Goal: Task Accomplishment & Management: Manage account settings

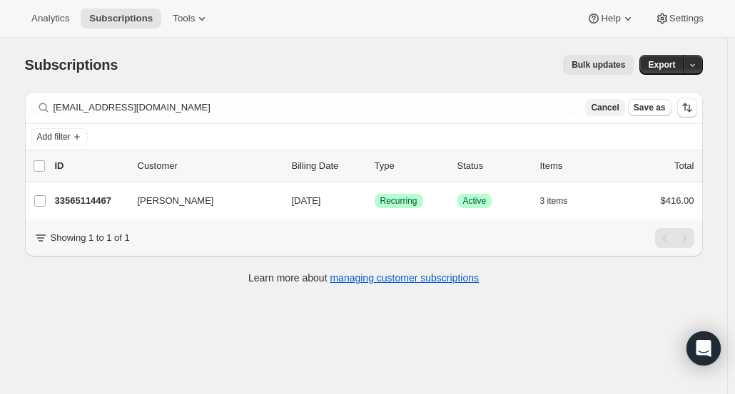
click at [615, 112] on span "Cancel" at bounding box center [605, 107] width 28 height 11
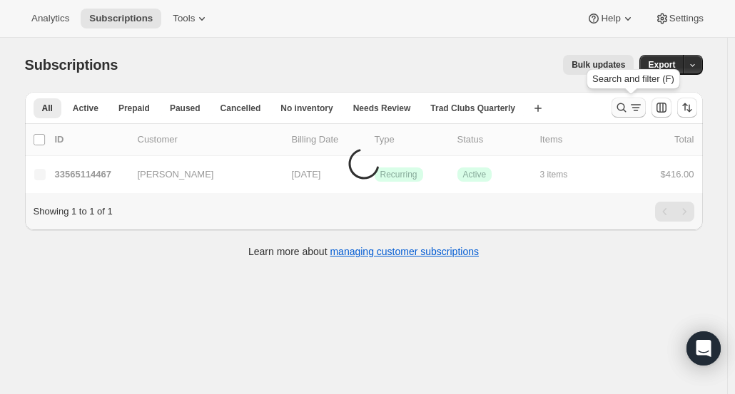
click at [619, 111] on icon "Search and filter results" at bounding box center [621, 108] width 14 height 14
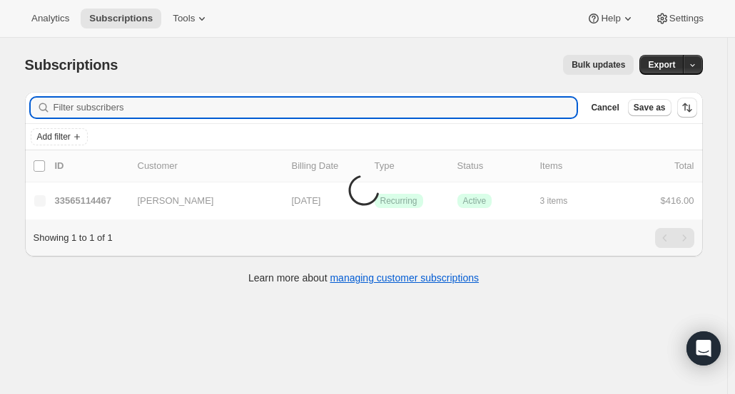
type input "I’m going to take this off my list and let them handle it from here."
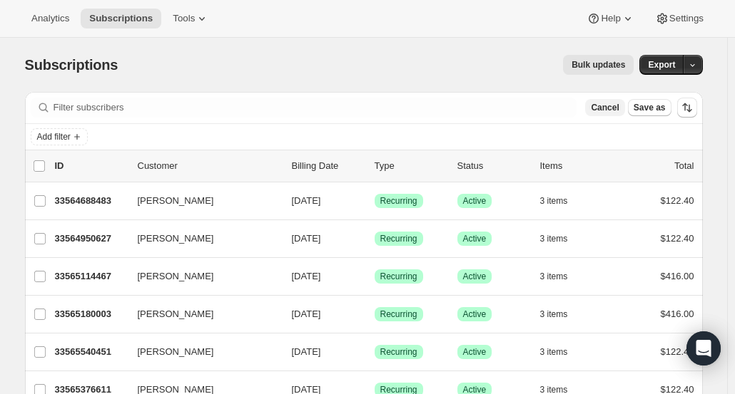
click at [611, 106] on span "Cancel" at bounding box center [605, 107] width 28 height 11
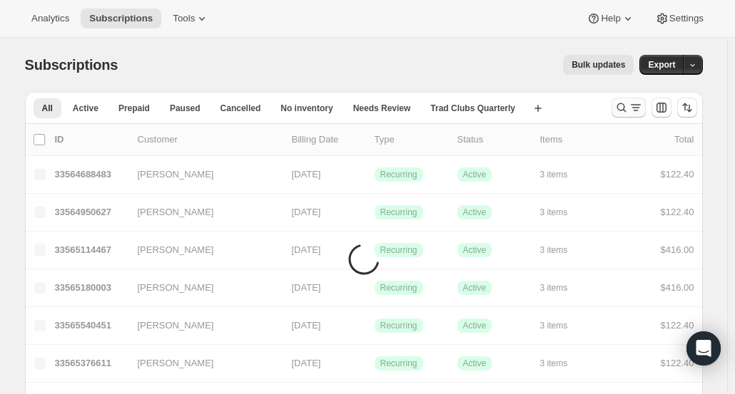
click at [625, 108] on icon "Search and filter results" at bounding box center [621, 108] width 14 height 14
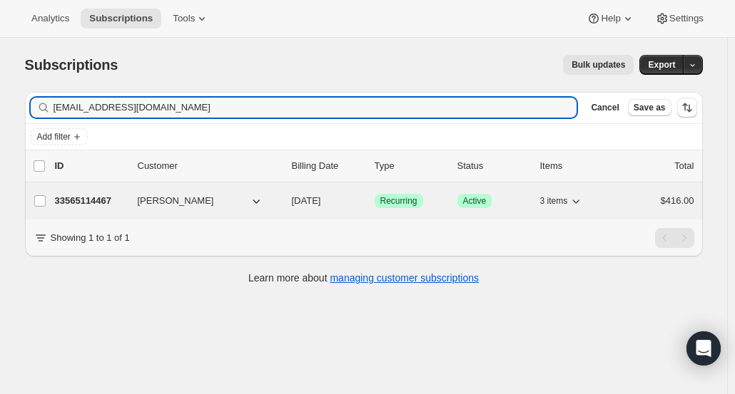
type input "[EMAIL_ADDRESS][DOMAIN_NAME]"
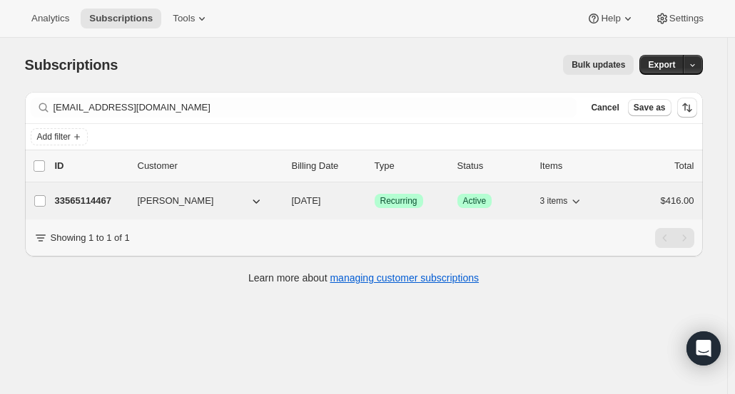
click at [100, 199] on p "33565114467" at bounding box center [90, 201] width 71 height 14
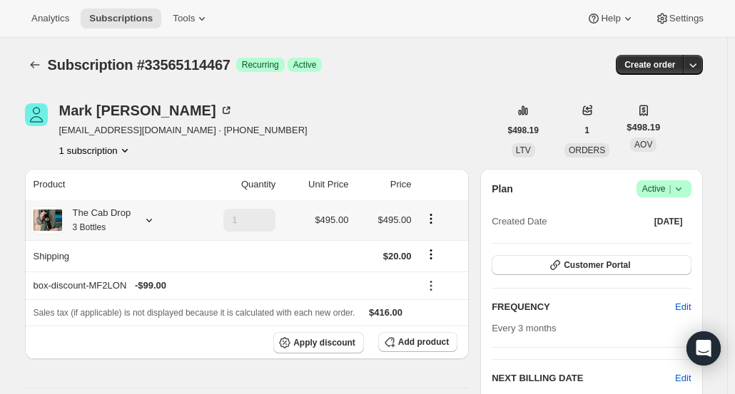
click at [111, 217] on div "The Cab Drop 3 Bottles" at bounding box center [96, 220] width 69 height 29
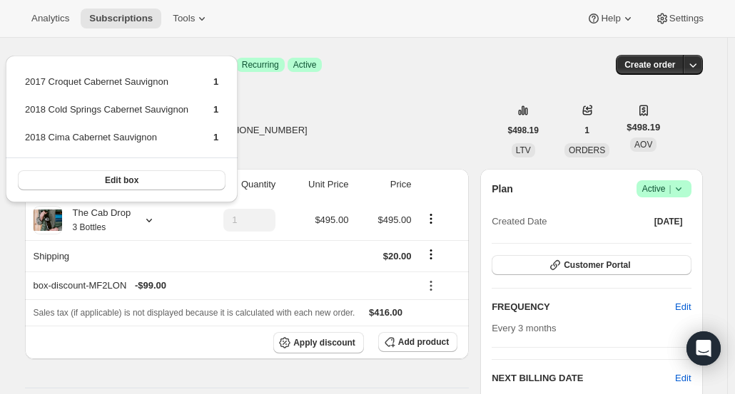
click at [402, 91] on div "Subscription #33565114467. This page is ready Subscription #33565114467 Success…" at bounding box center [364, 65] width 678 height 54
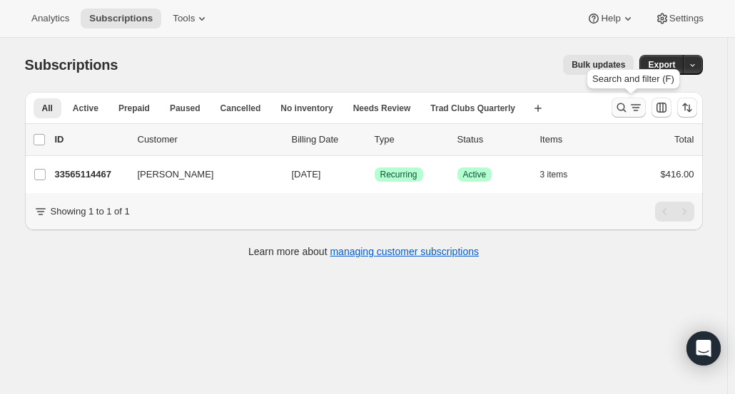
click at [618, 111] on icon "Search and filter results" at bounding box center [621, 108] width 14 height 14
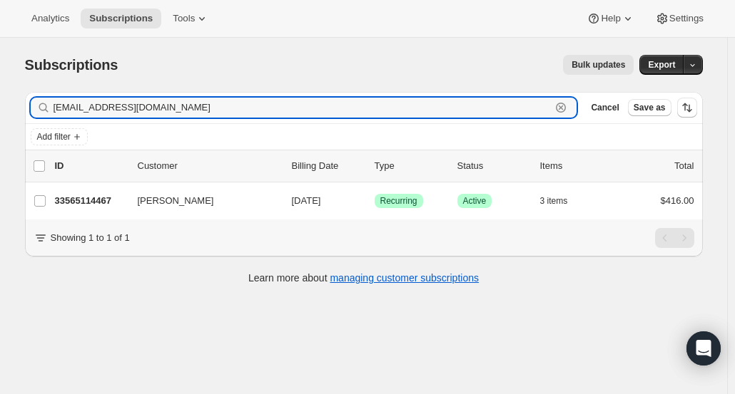
click at [566, 111] on icon "button" at bounding box center [561, 108] width 10 height 10
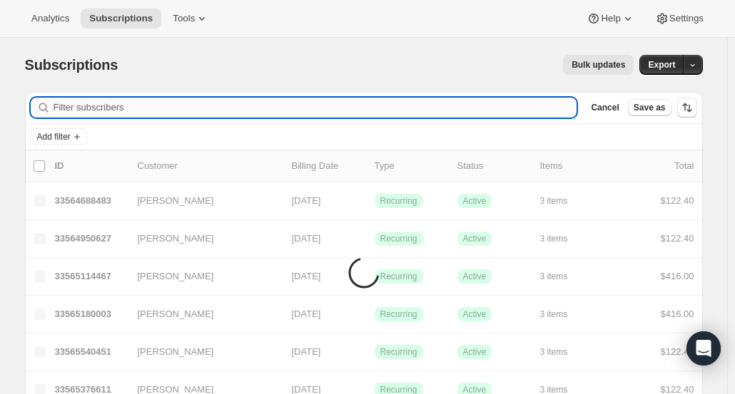
paste input "[EMAIL_ADDRESS][DOMAIN_NAME]"
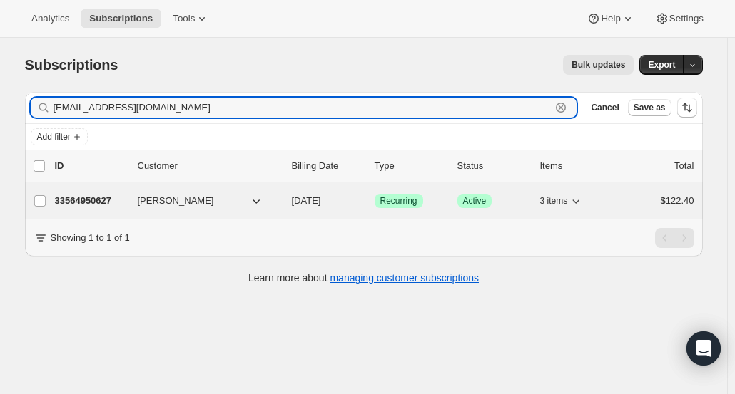
type input "[EMAIL_ADDRESS][DOMAIN_NAME]"
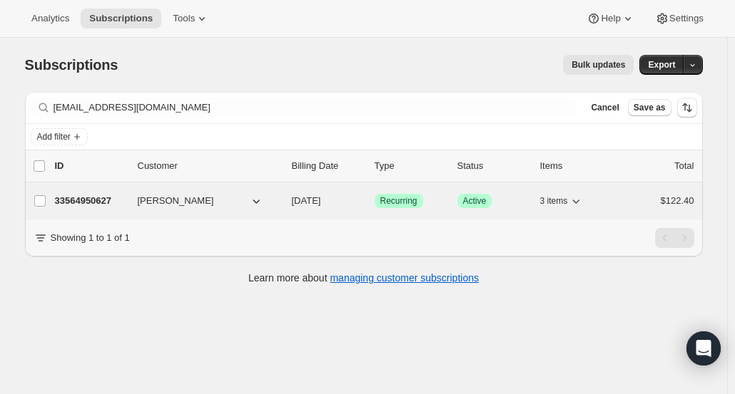
click at [94, 205] on p "33564950627" at bounding box center [90, 201] width 71 height 14
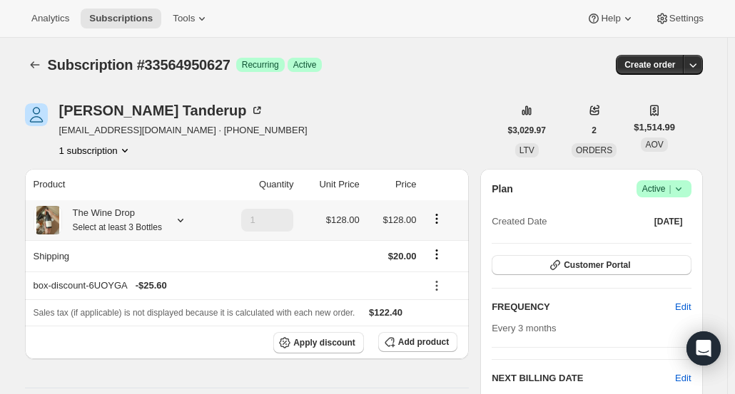
click at [96, 229] on small "Select at least 3 Bottles" at bounding box center [117, 228] width 89 height 10
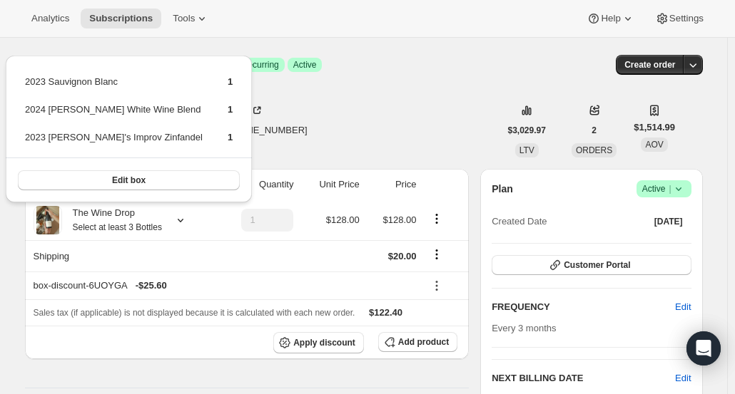
click at [449, 91] on div "Subscription #33564950627. This page is ready Subscription #33564950627 Success…" at bounding box center [364, 65] width 678 height 54
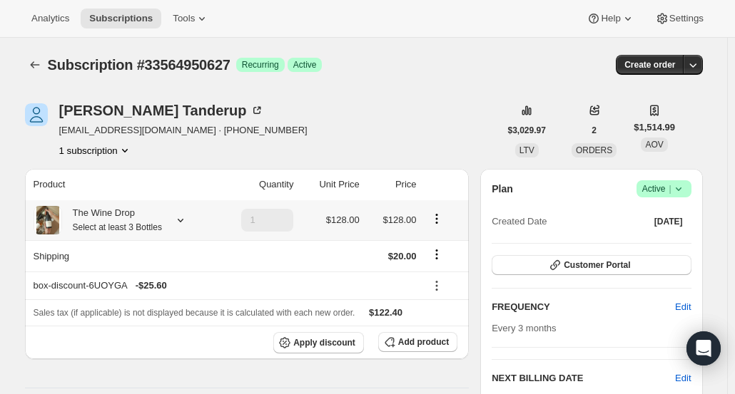
click at [101, 219] on div "The Wine Drop Select at least 3 Bottles" at bounding box center [112, 220] width 100 height 29
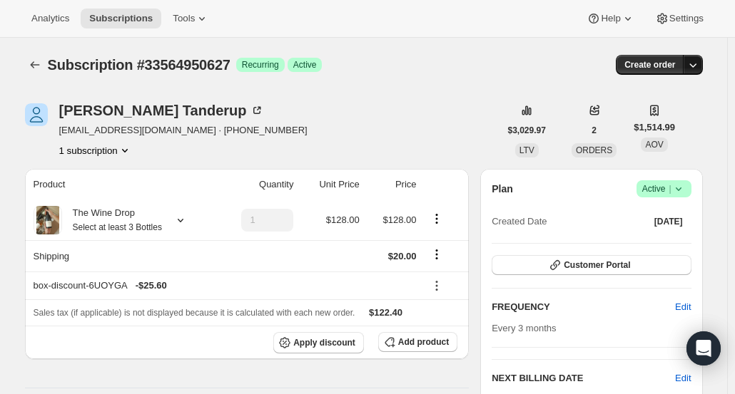
click at [700, 68] on icon "button" at bounding box center [693, 65] width 14 height 14
